Goal: Task Accomplishment & Management: Manage account settings

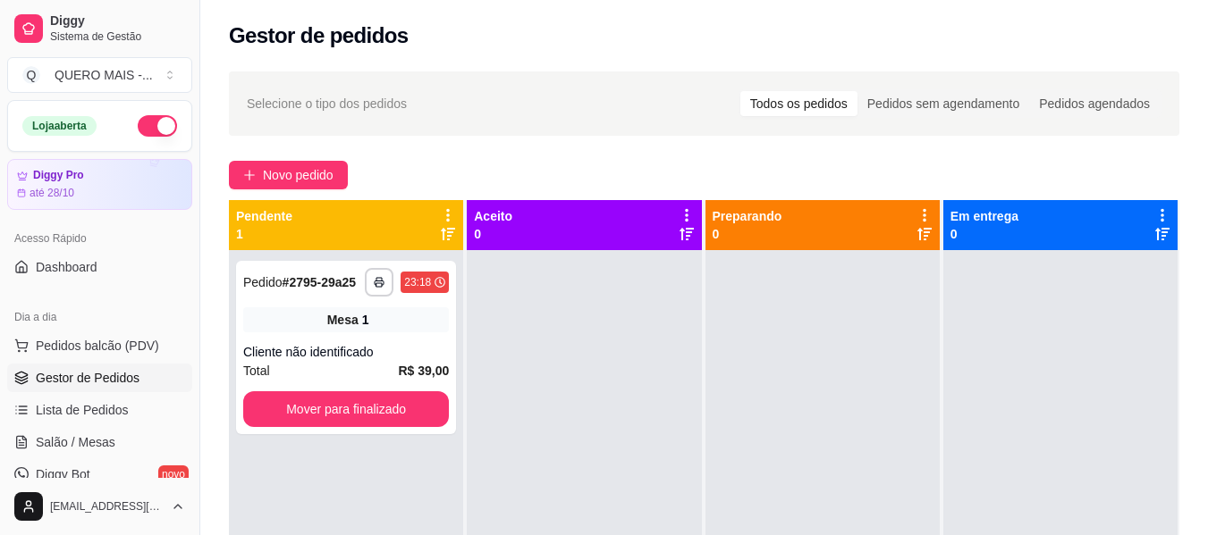
drag, startPoint x: 157, startPoint y: 129, endPoint x: 168, endPoint y: 132, distance: 11.3
click at [157, 129] on button "button" at bounding box center [157, 125] width 39 height 21
click at [96, 440] on span "Salão / Mesas" at bounding box center [76, 442] width 80 height 18
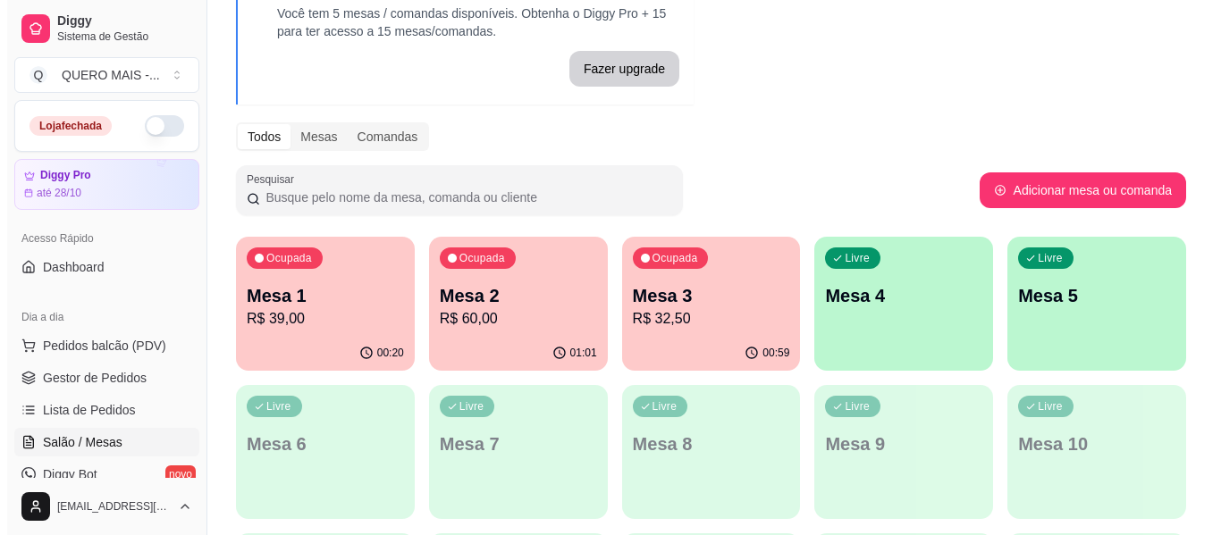
scroll to position [179, 0]
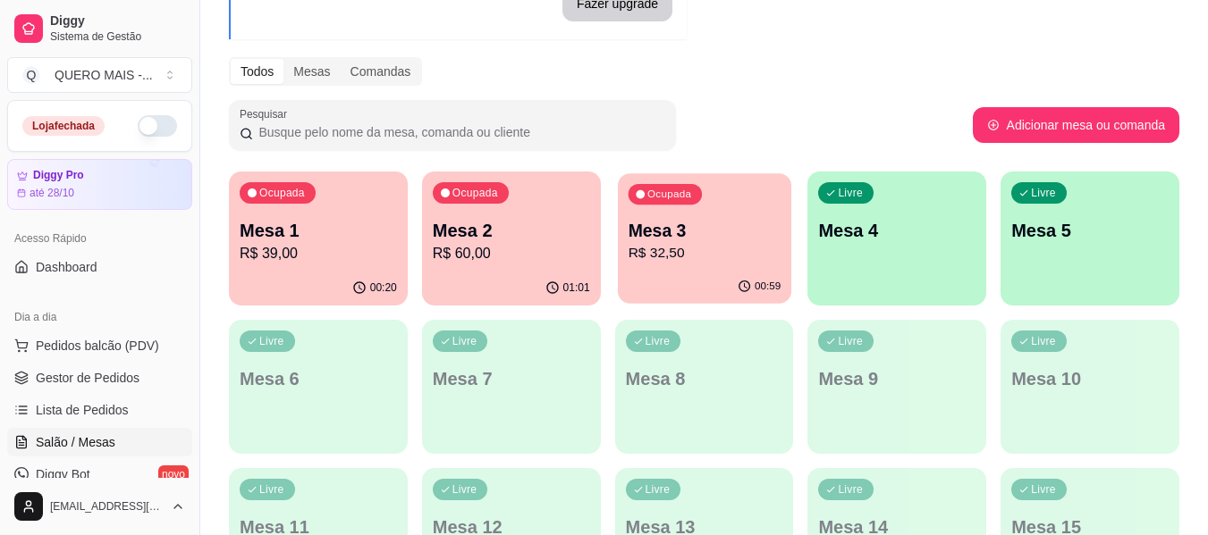
click at [728, 277] on div "00:59" at bounding box center [704, 287] width 173 height 34
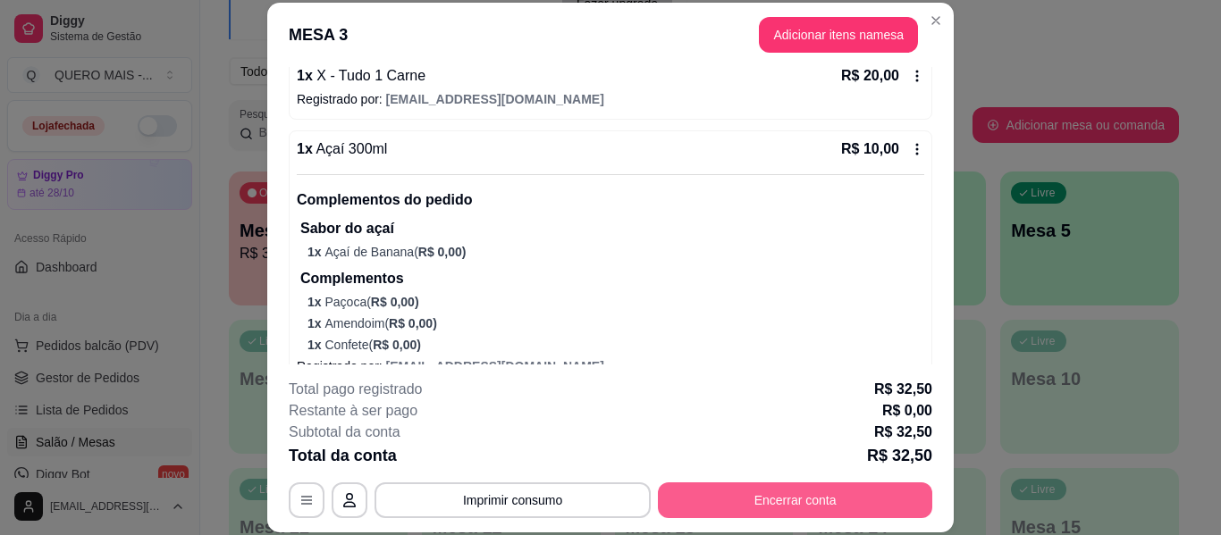
click at [731, 498] on button "Encerrar conta" at bounding box center [795, 501] width 274 height 36
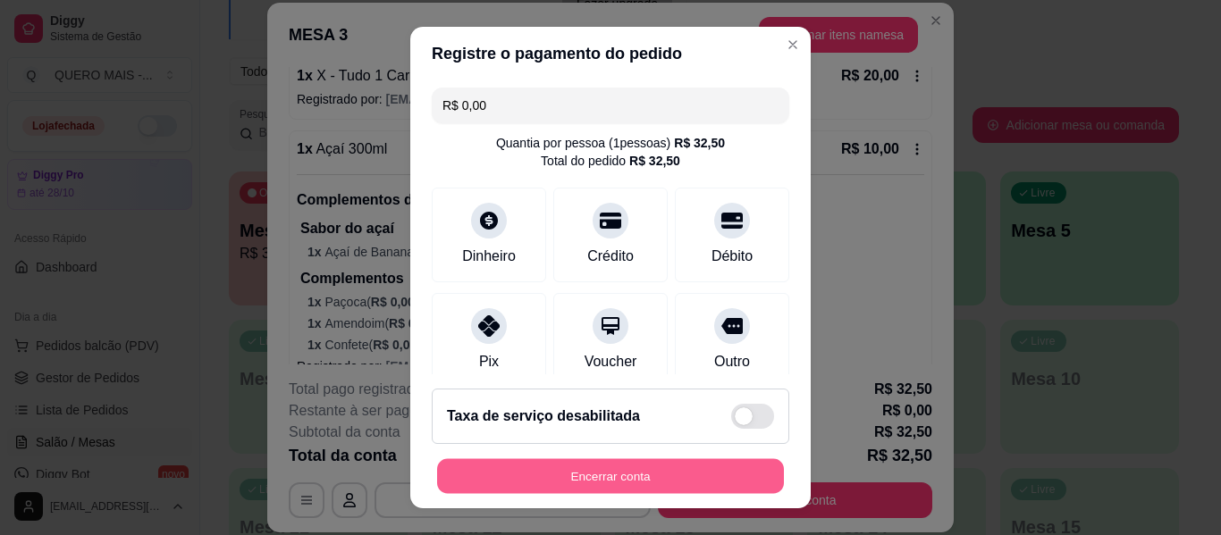
click at [556, 472] on button "Encerrar conta" at bounding box center [610, 476] width 347 height 35
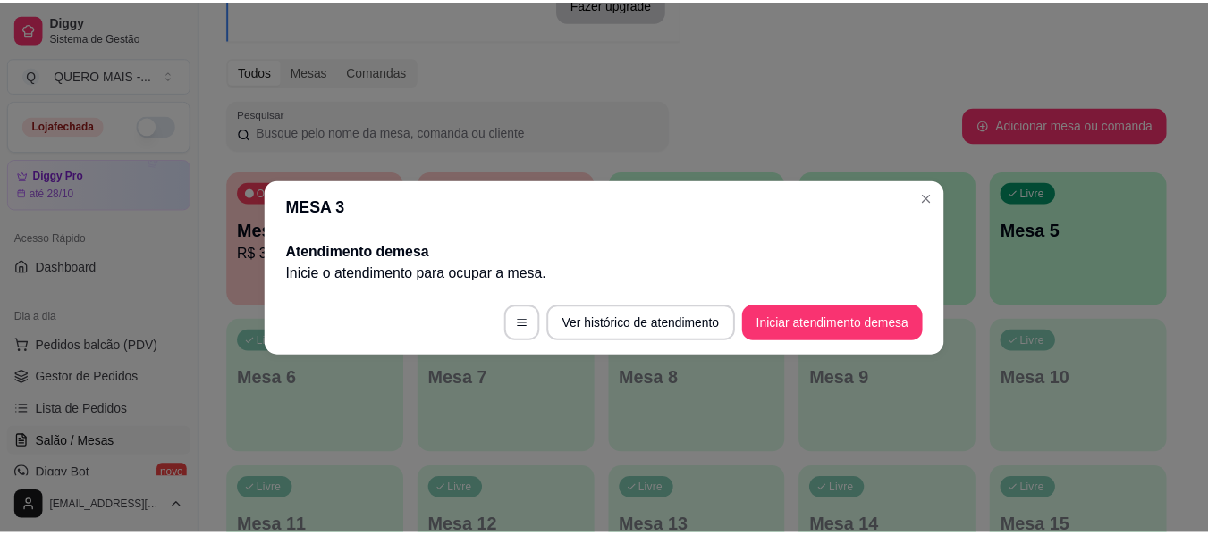
scroll to position [0, 0]
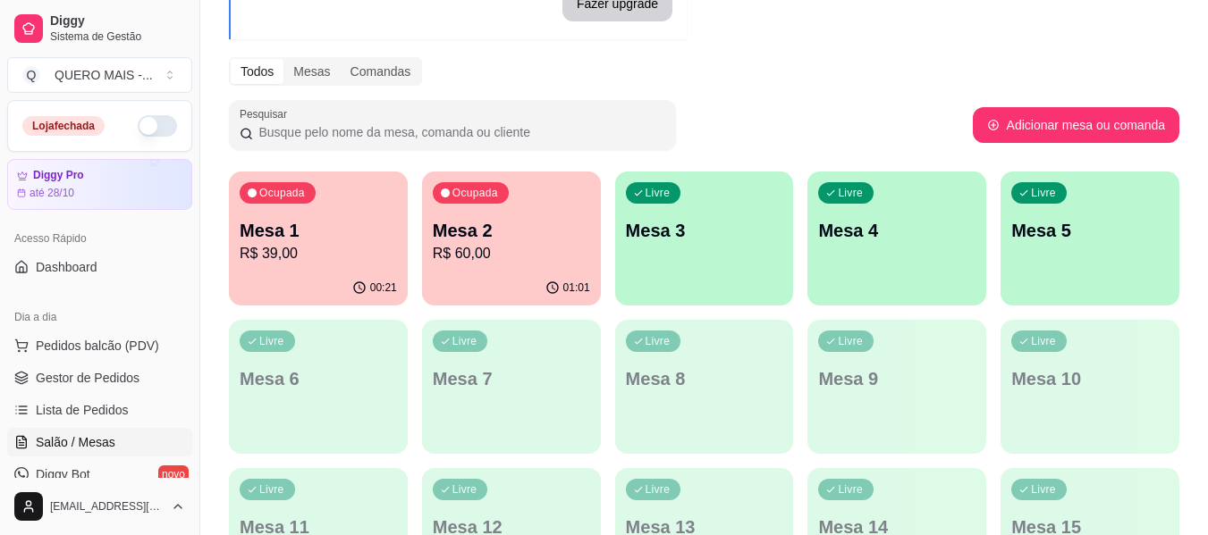
click at [542, 255] on p "R$ 60,00" at bounding box center [511, 253] width 157 height 21
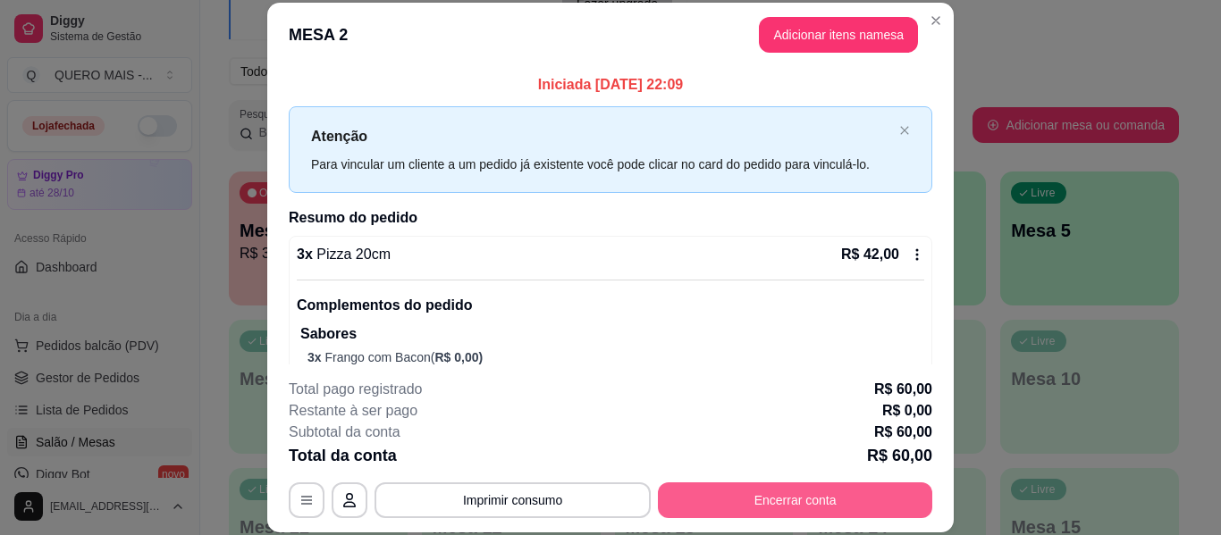
click at [805, 514] on button "Encerrar conta" at bounding box center [795, 501] width 274 height 36
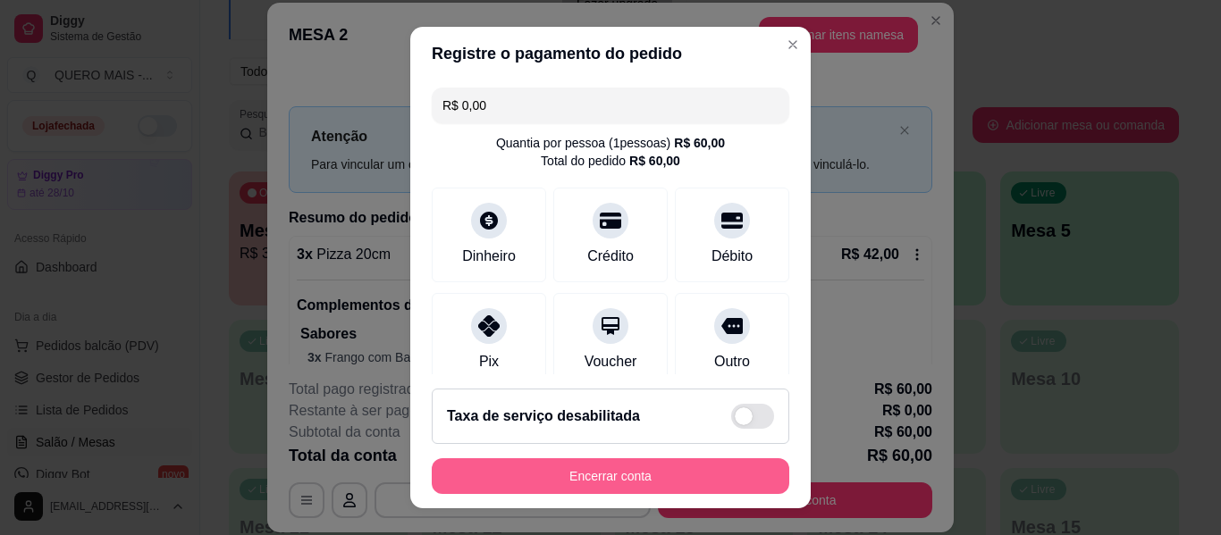
click at [701, 468] on button "Encerrar conta" at bounding box center [611, 477] width 358 height 36
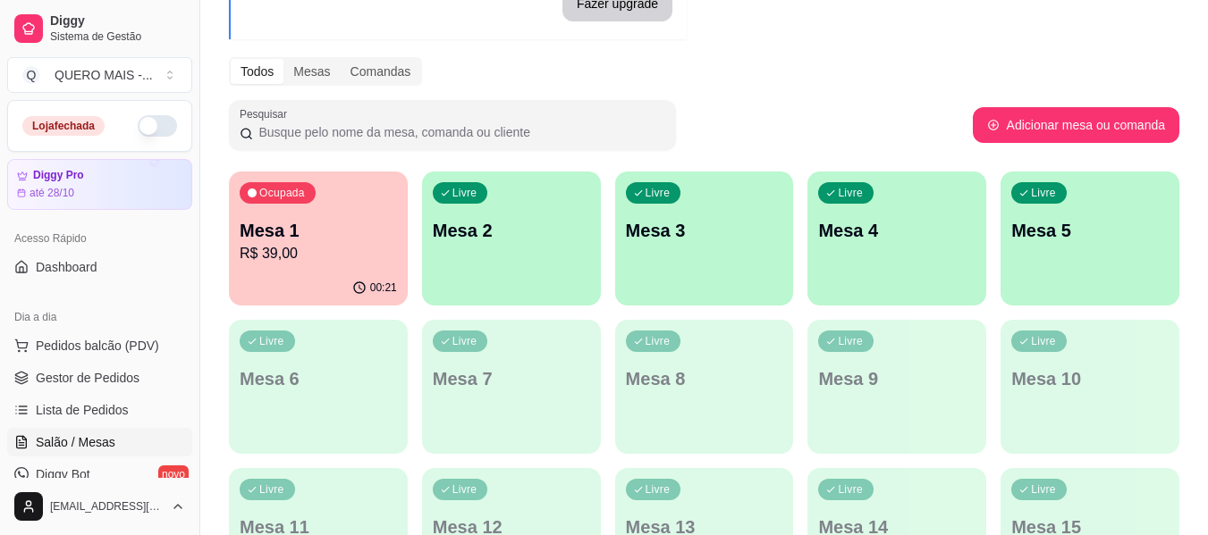
click at [349, 278] on div "00:21" at bounding box center [318, 288] width 179 height 35
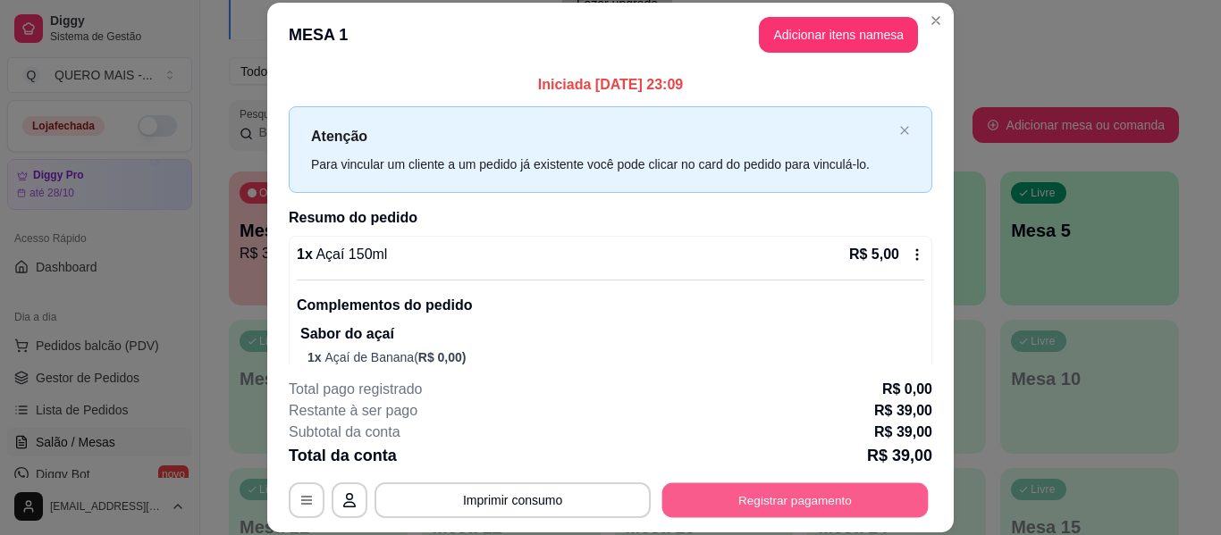
click at [778, 509] on button "Registrar pagamento" at bounding box center [795, 501] width 266 height 35
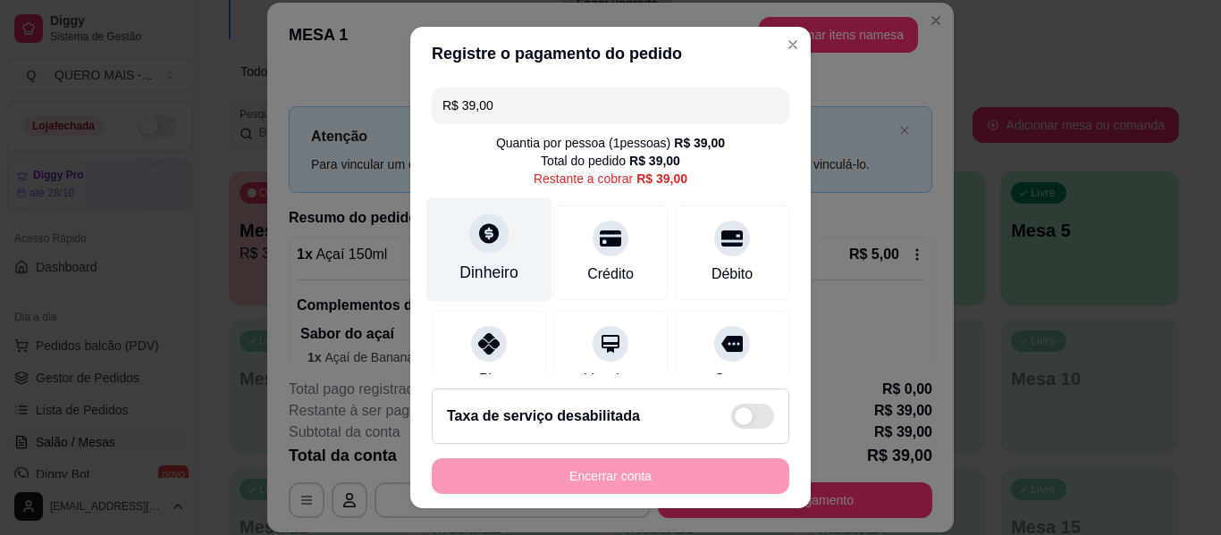
click at [460, 253] on div "Dinheiro" at bounding box center [489, 250] width 126 height 105
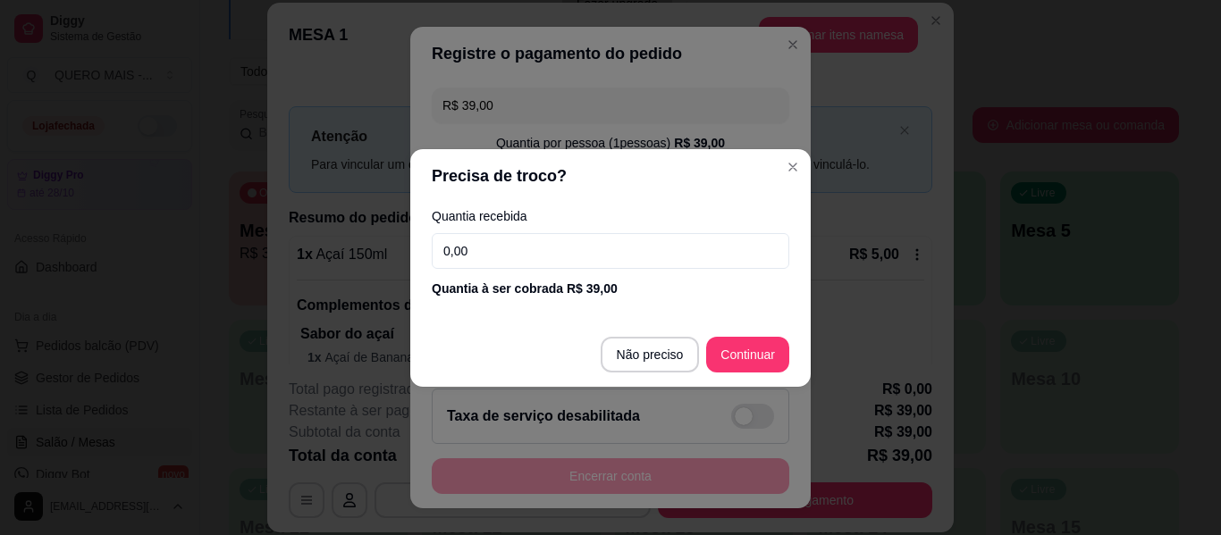
click at [541, 244] on input "0,00" at bounding box center [611, 251] width 358 height 36
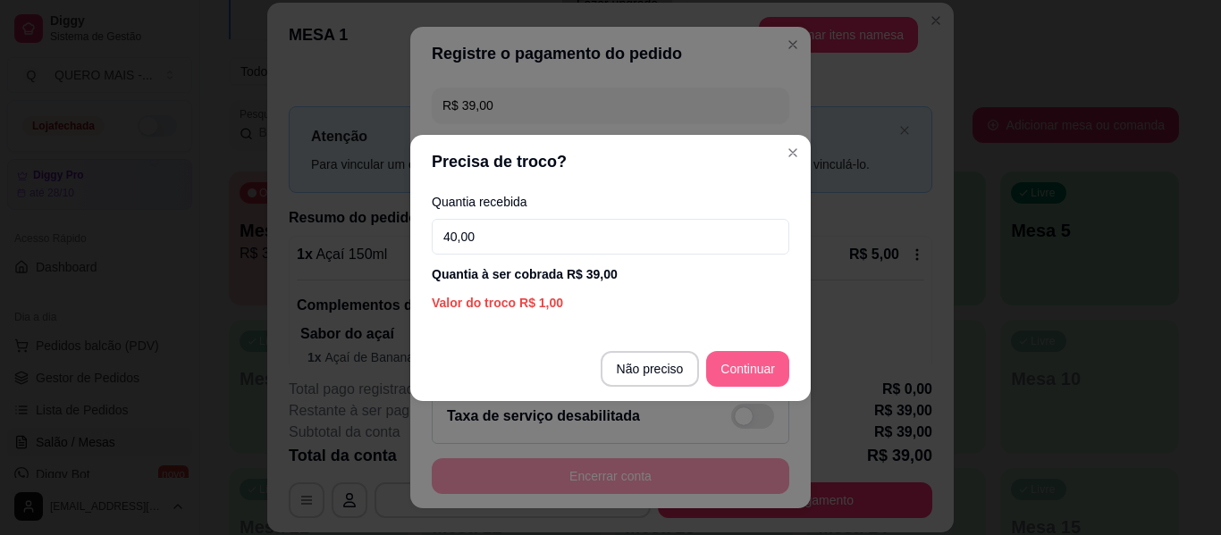
type input "40,00"
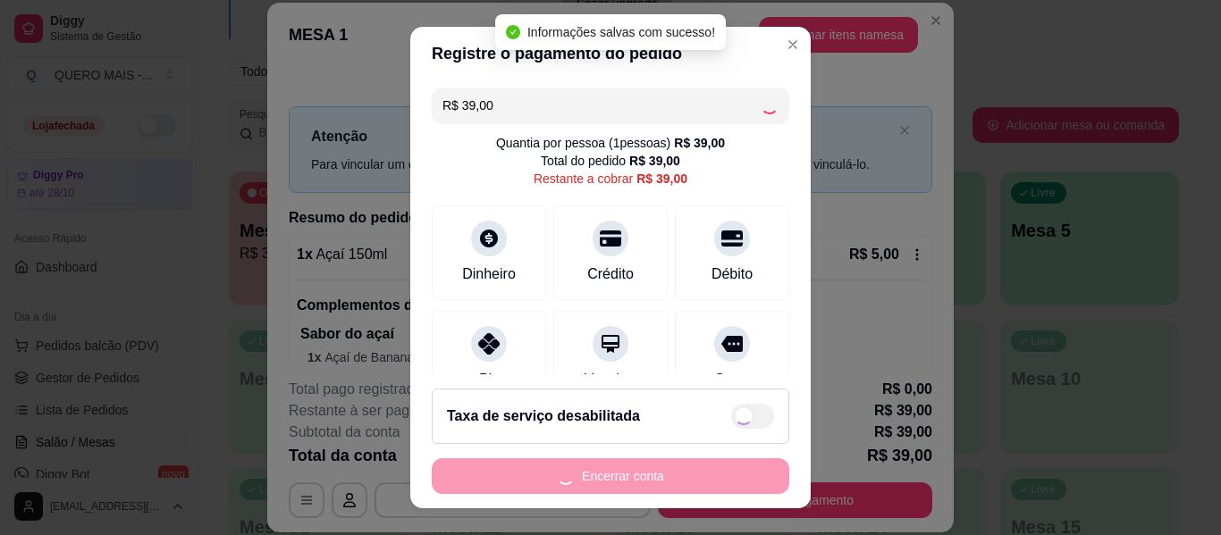
type input "R$ 0,00"
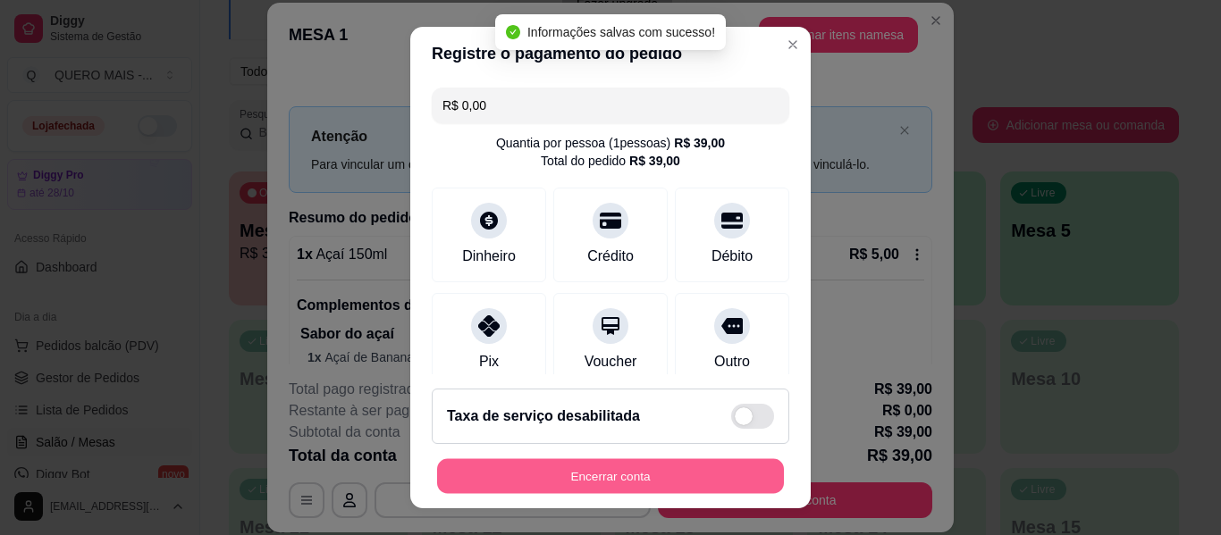
click at [574, 482] on button "Encerrar conta" at bounding box center [610, 476] width 347 height 35
